Goal: Task Accomplishment & Management: Manage account settings

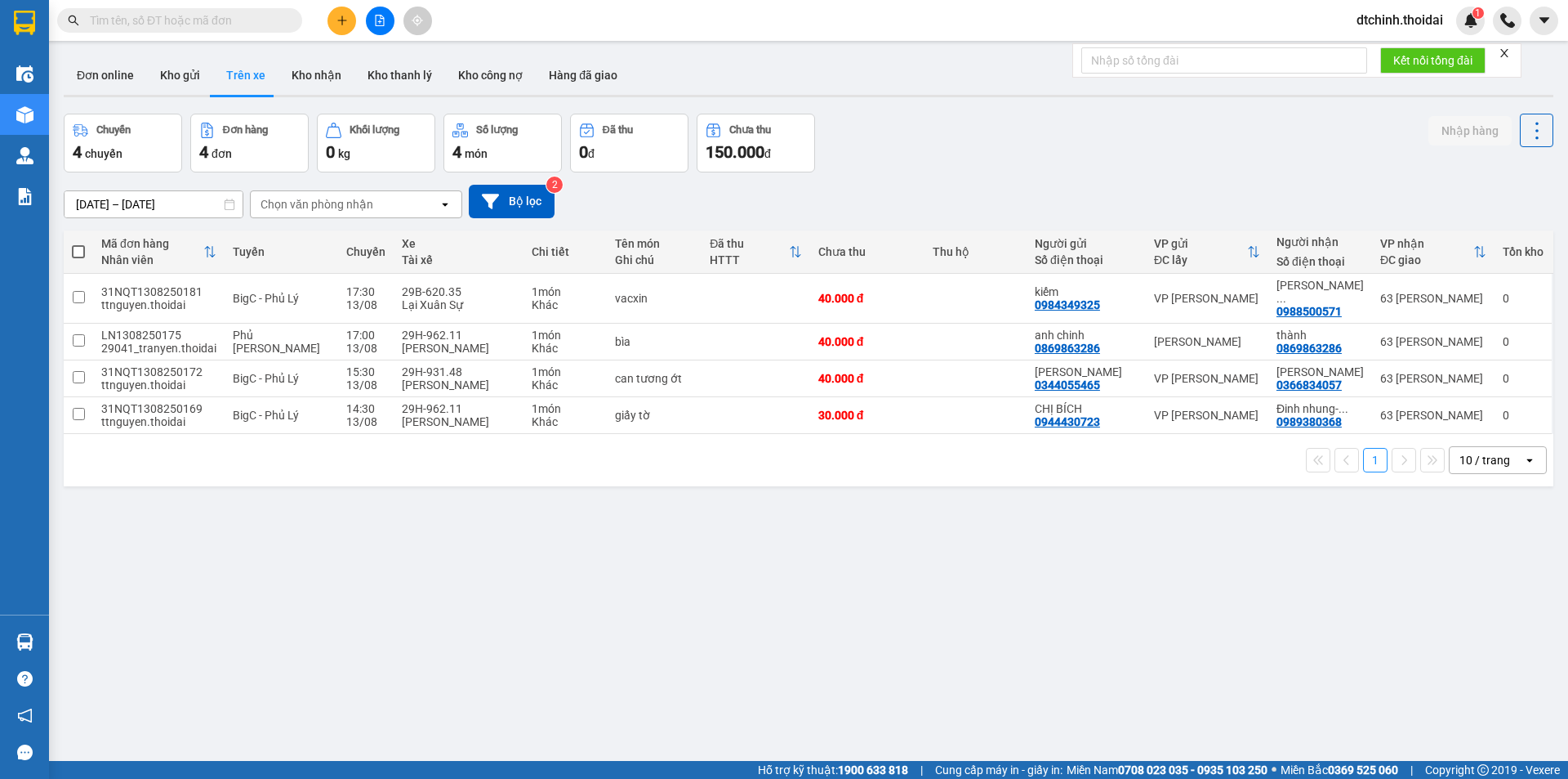
click at [1374, 22] on span "dtchinh.thoidai" at bounding box center [1399, 20] width 112 height 20
click at [1378, 47] on span "Đăng xuất" at bounding box center [1406, 51] width 80 height 18
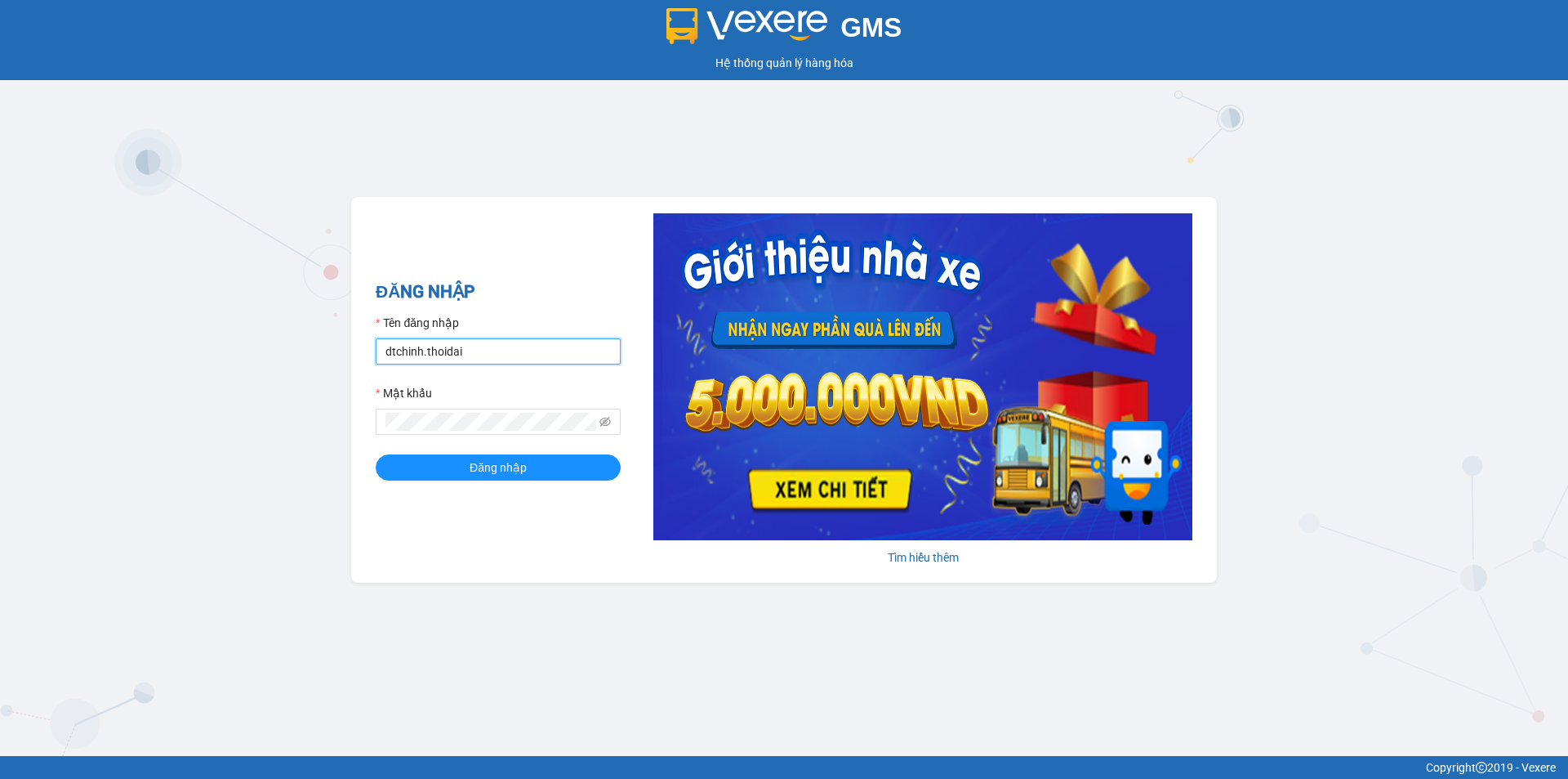
click at [512, 348] on input "dtchinh.thoidai" at bounding box center [498, 351] width 245 height 27
type input "d"
type input "lthien.thoidai"
click at [495, 472] on span "Đăng nhập" at bounding box center [498, 467] width 58 height 18
click at [270, 421] on div "GMS Hệ thống [PERSON_NAME] hàng [PERSON_NAME] NHẬP Tên đăng nhập lthien.thoidai…" at bounding box center [784, 378] width 1568 height 756
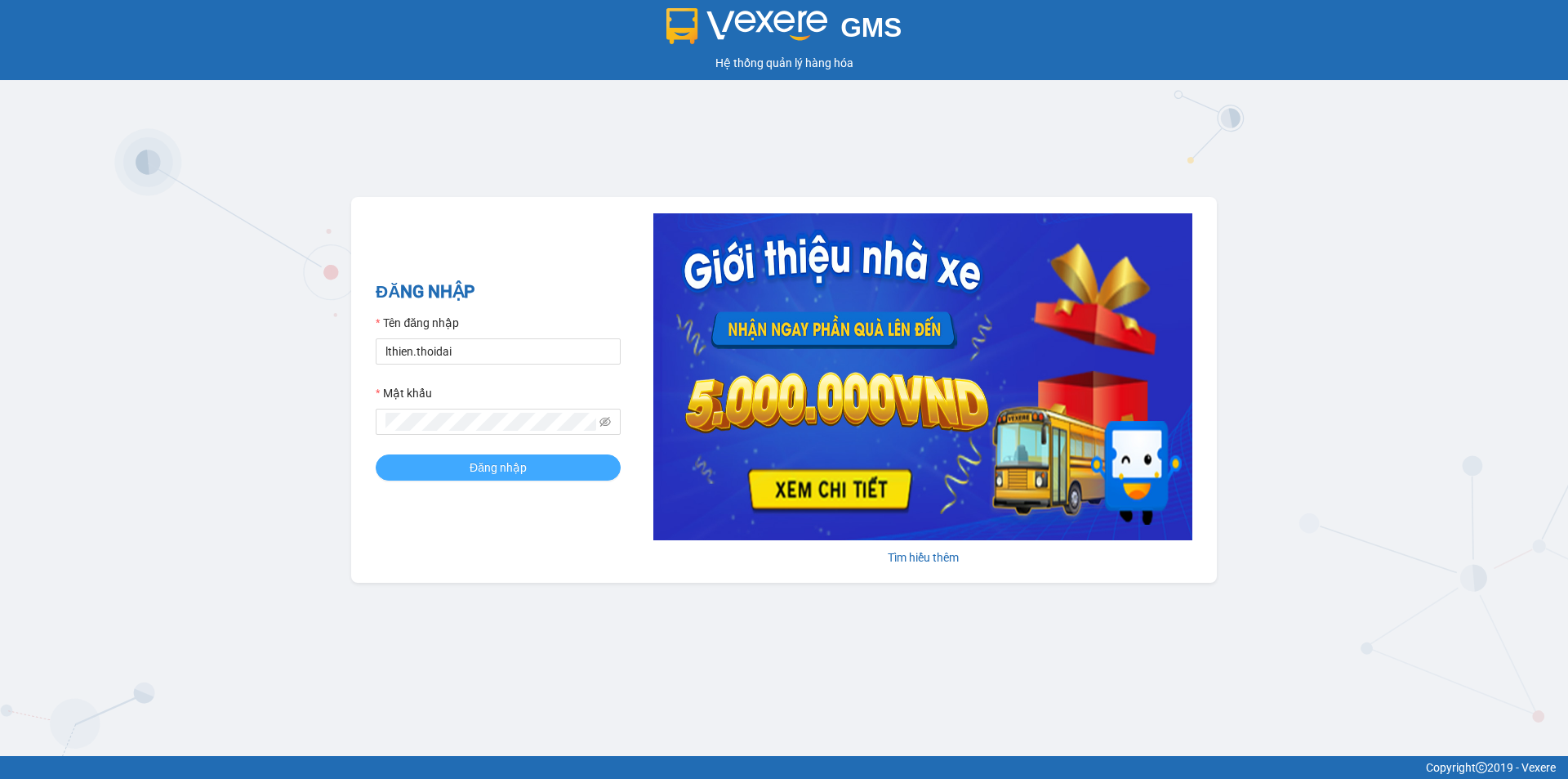
click at [526, 468] on span "Đăng nhập" at bounding box center [498, 467] width 58 height 18
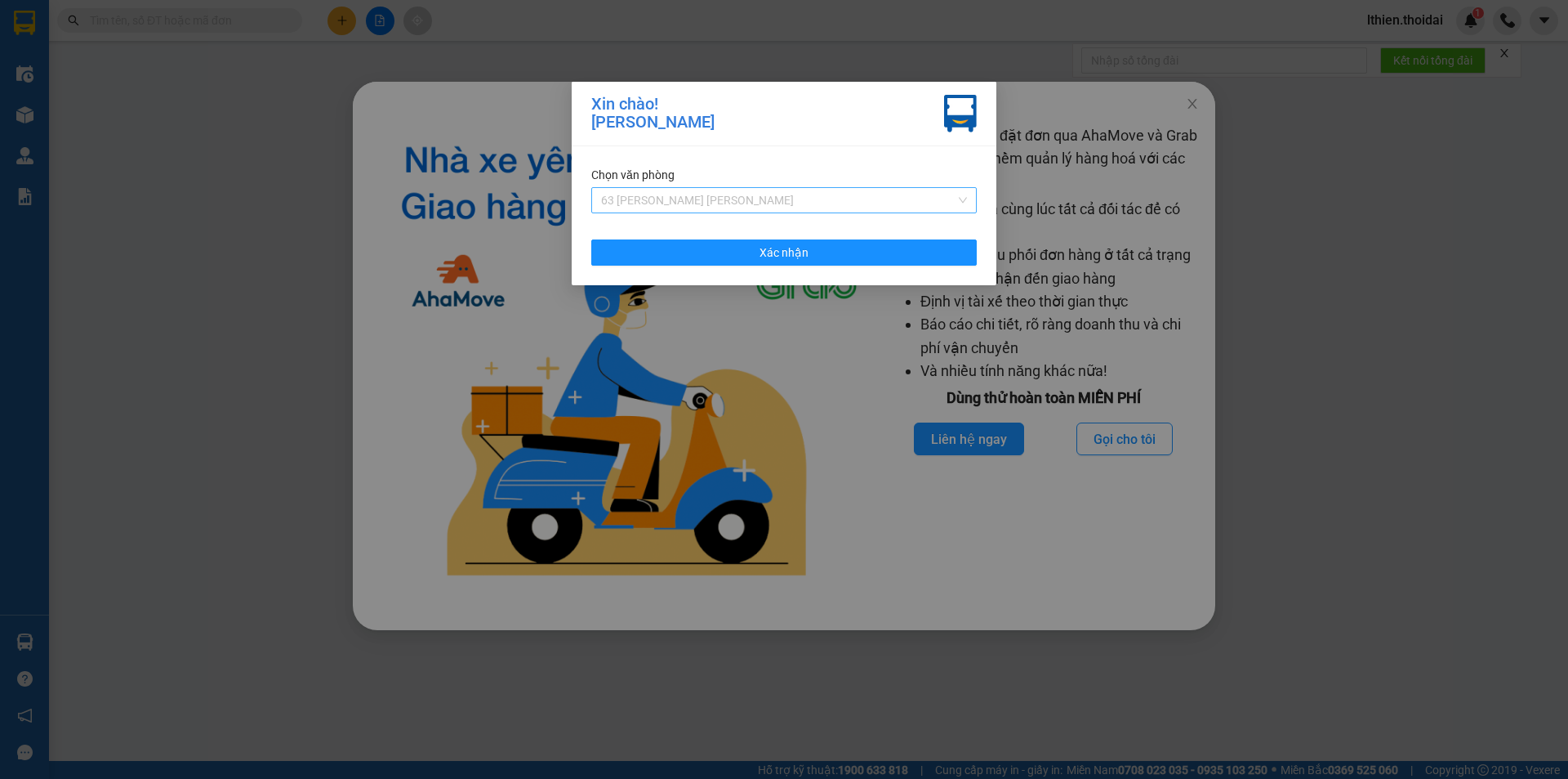
click at [963, 197] on span "63 [PERSON_NAME] [PERSON_NAME]" at bounding box center [784, 200] width 366 height 25
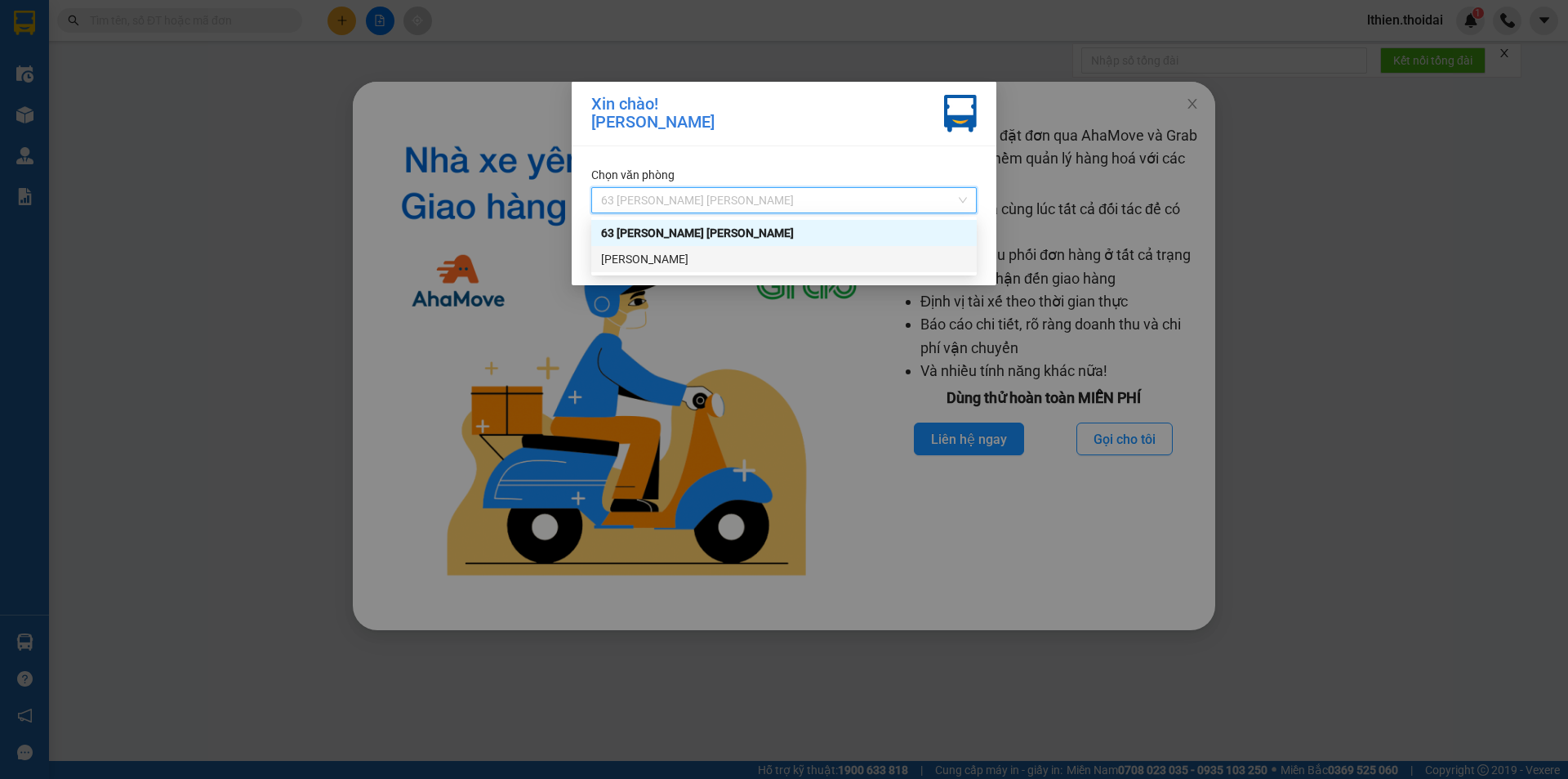
click at [659, 255] on div "[PERSON_NAME]" at bounding box center [784, 259] width 366 height 18
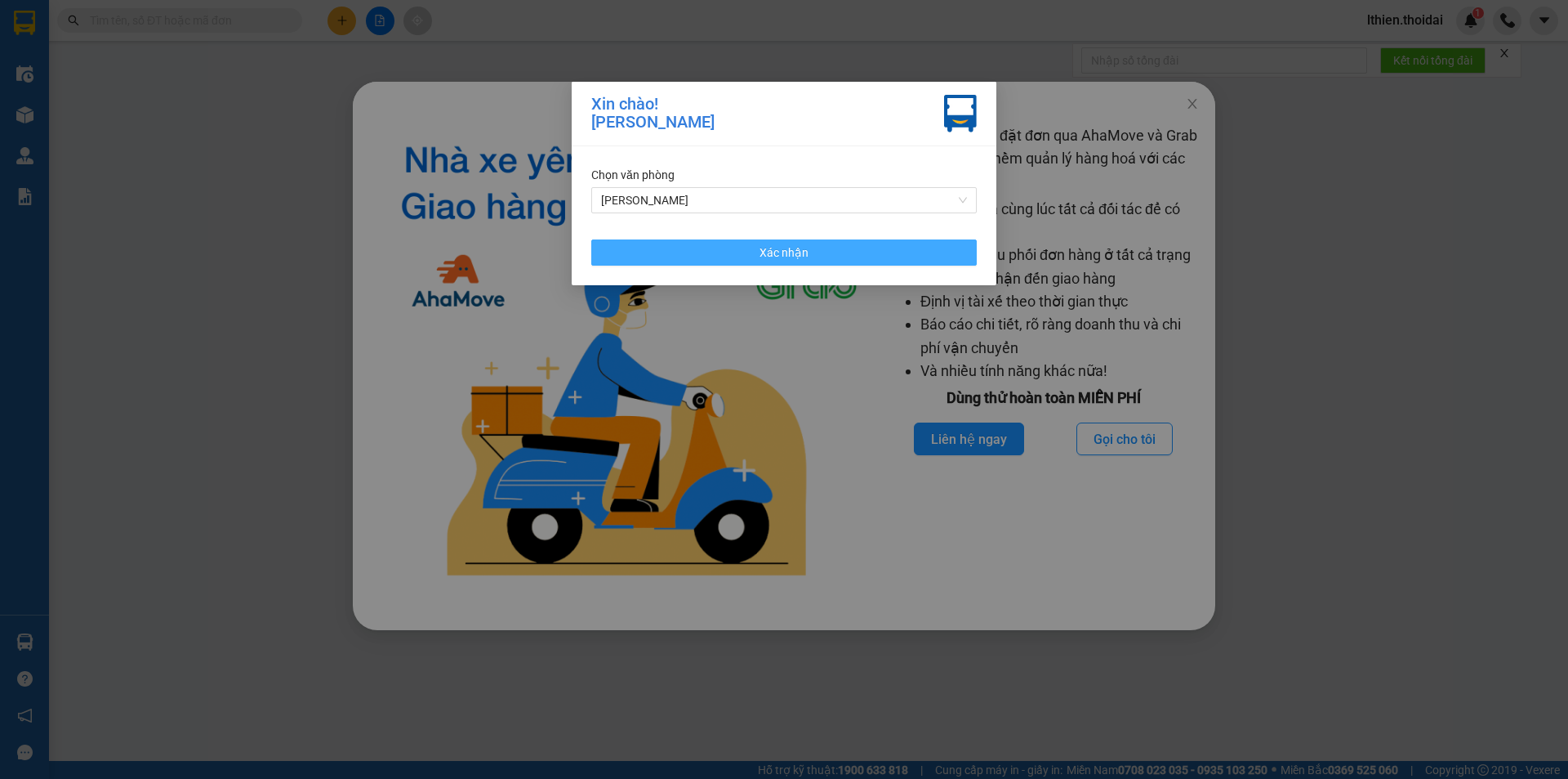
click at [801, 251] on span "Xác nhận" at bounding box center [784, 252] width 49 height 18
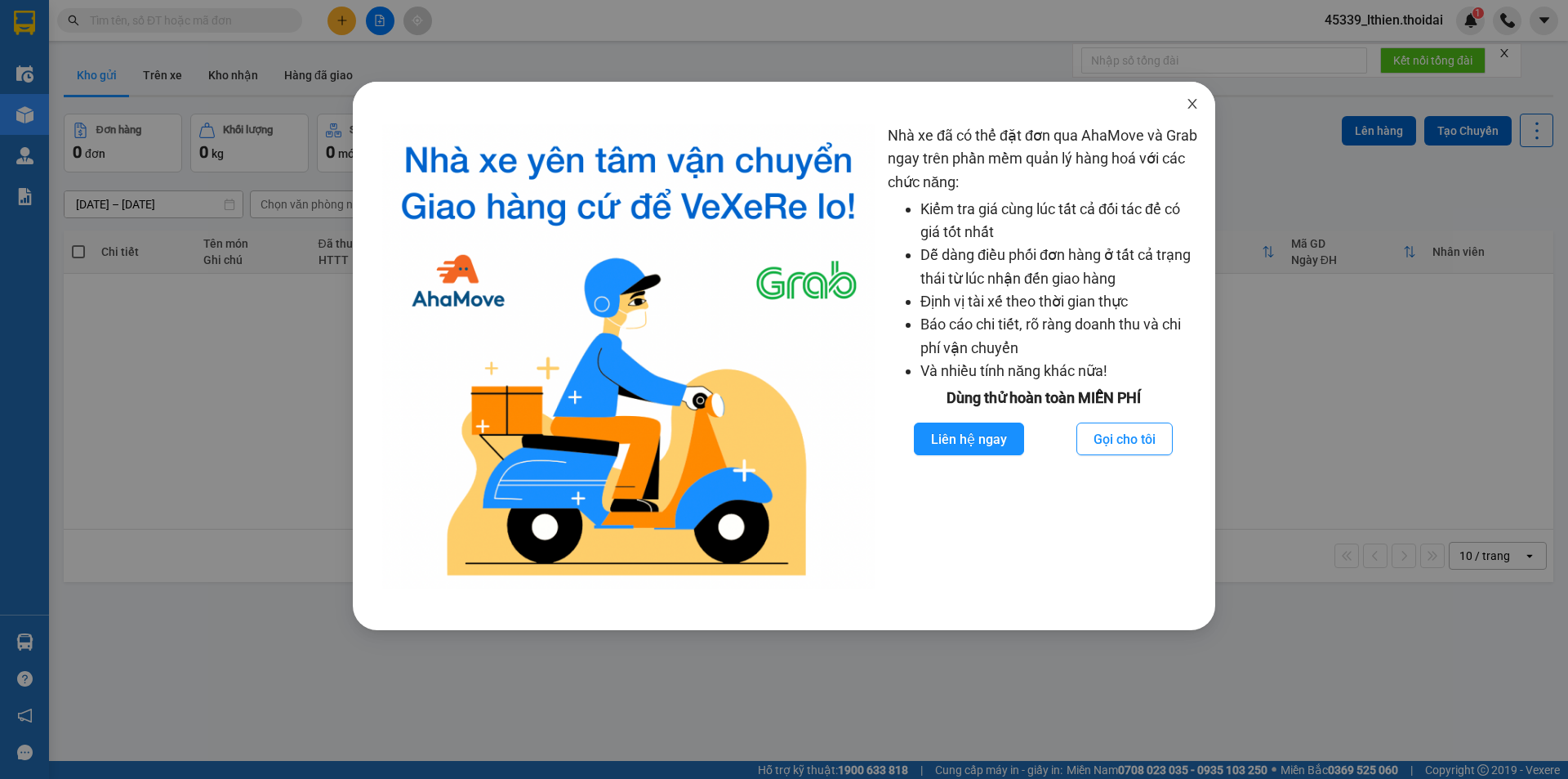
click at [1189, 104] on icon "close" at bounding box center [1192, 103] width 13 height 13
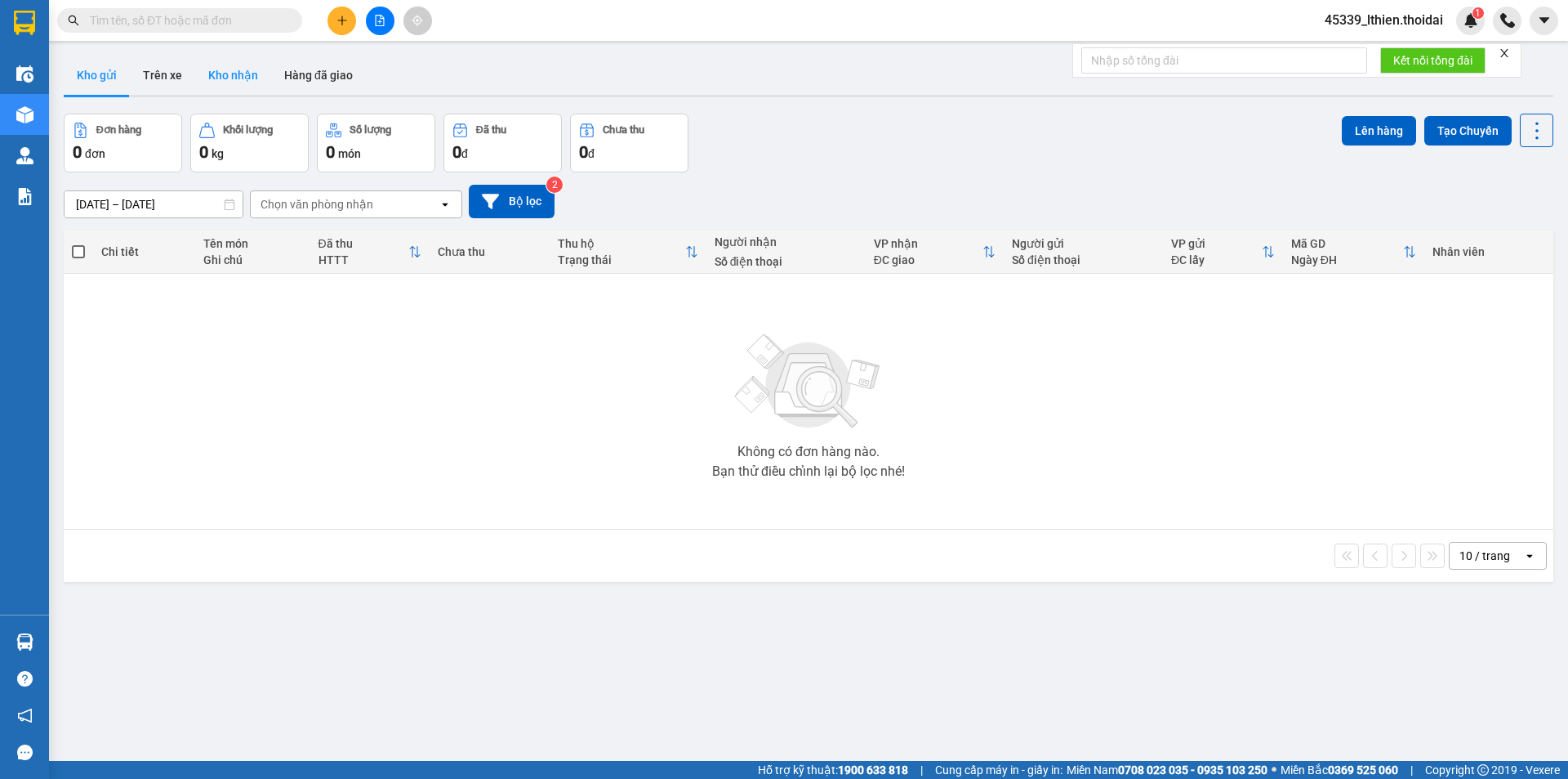
click at [235, 80] on button "Kho nhận" at bounding box center [233, 75] width 76 height 39
